Goal: Task Accomplishment & Management: Manage account settings

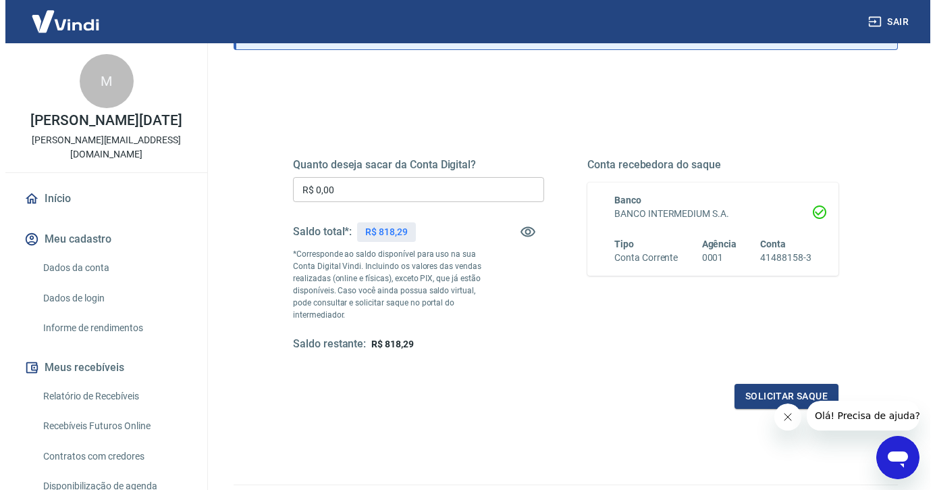
scroll to position [120, 0]
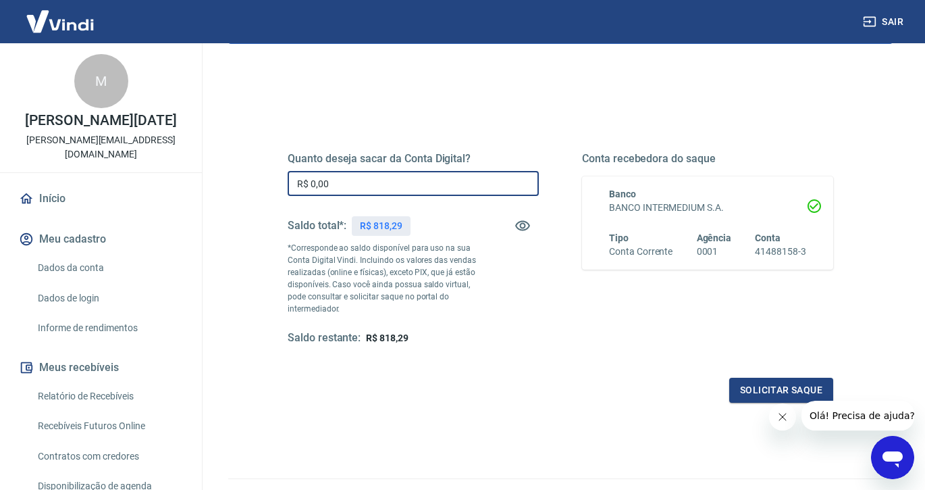
click at [353, 187] on input "R$ 0,00" at bounding box center [413, 183] width 251 height 25
drag, startPoint x: 353, startPoint y: 187, endPoint x: 294, endPoint y: 184, distance: 58.8
click at [294, 184] on input "R$ 0,00" at bounding box center [413, 183] width 251 height 25
type input "R$ 818,29"
click at [802, 394] on button "Solicitar saque" at bounding box center [781, 390] width 104 height 25
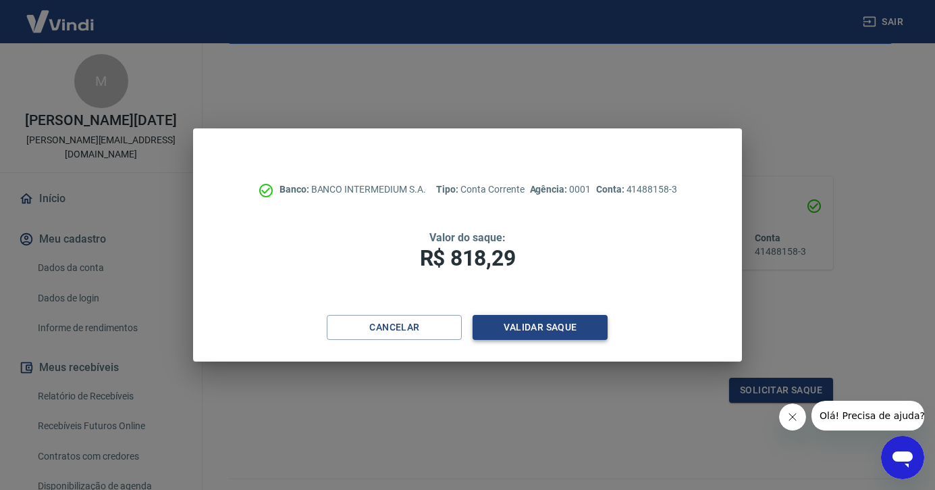
click at [534, 327] on button "Validar saque" at bounding box center [540, 327] width 135 height 25
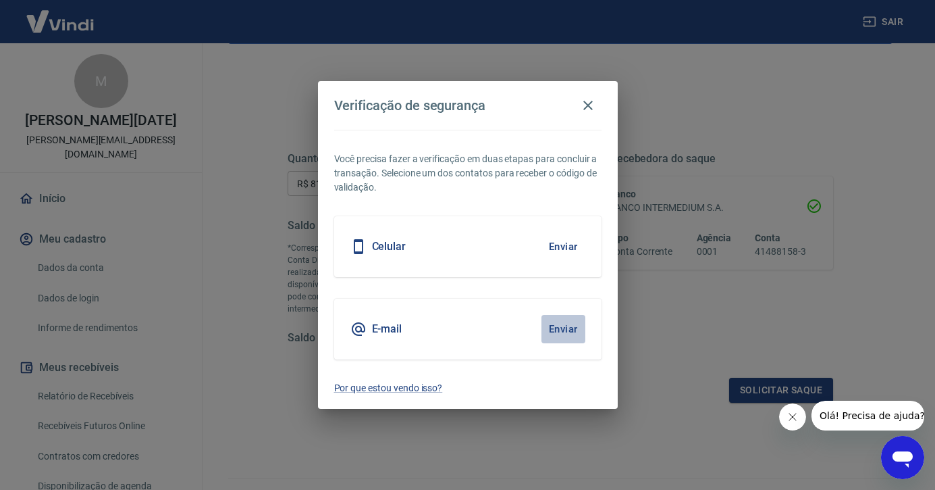
click at [565, 326] on button "Enviar" at bounding box center [564, 329] width 44 height 28
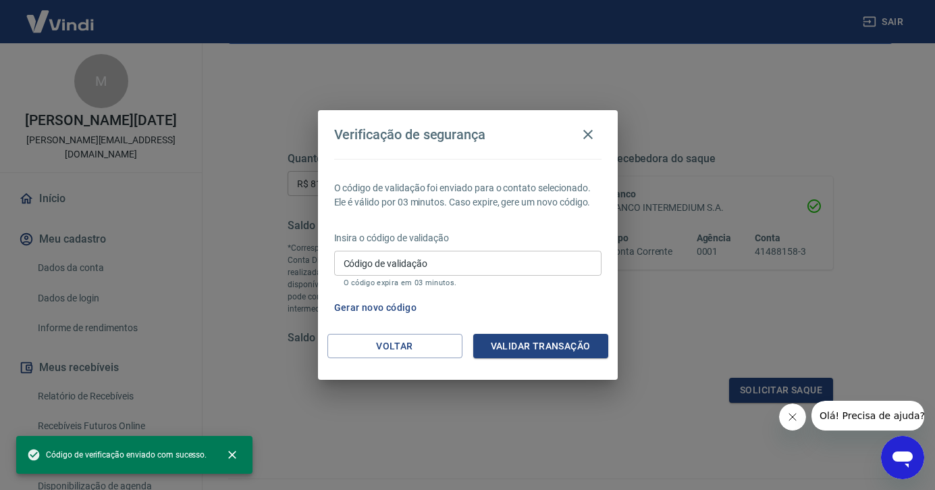
click at [448, 263] on input "Código de validação" at bounding box center [467, 263] width 267 height 25
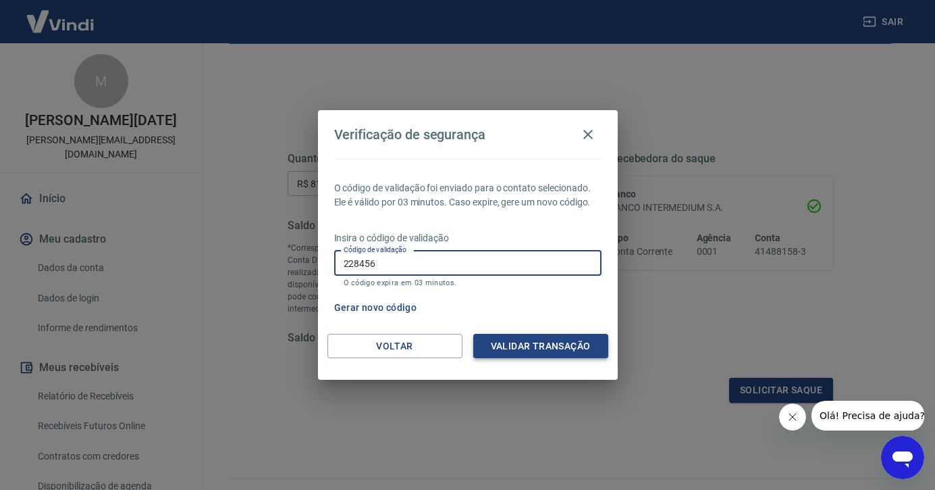
type input "228456"
click at [575, 342] on button "Validar transação" at bounding box center [540, 346] width 135 height 25
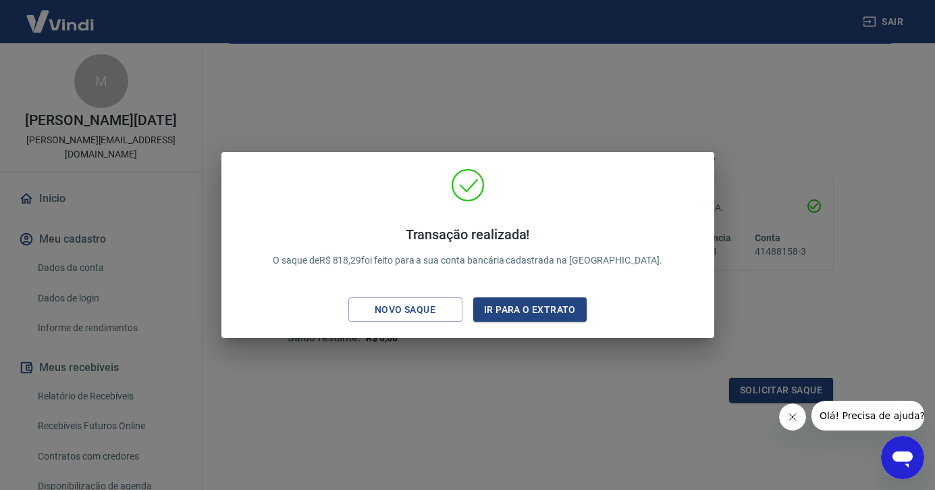
click at [544, 339] on div "Transação realizada! O saque de R$ 818,29 foi feito para a sua conta bancária c…" at bounding box center [467, 245] width 935 height 490
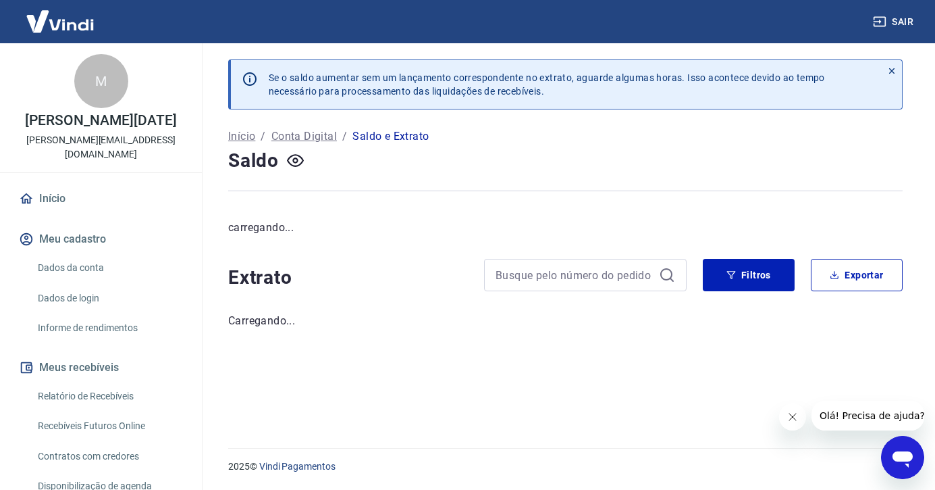
click at [545, 315] on p "Carregando..." at bounding box center [565, 321] width 675 height 16
